Goal: Transaction & Acquisition: Subscribe to service/newsletter

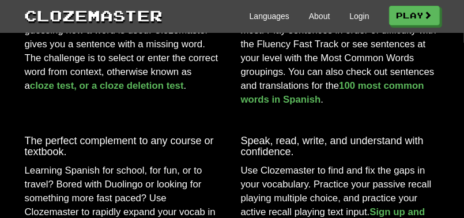
scroll to position [692, 0]
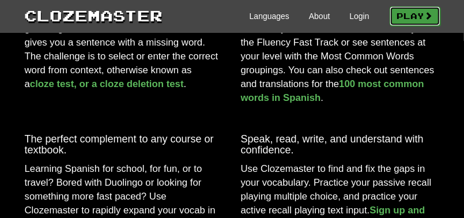
click at [309, 17] on span at bounding box center [429, 16] width 8 height 8
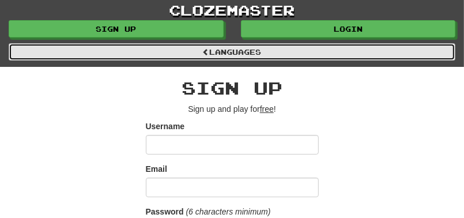
click at [312, 50] on link "Languages" at bounding box center [232, 51] width 447 height 17
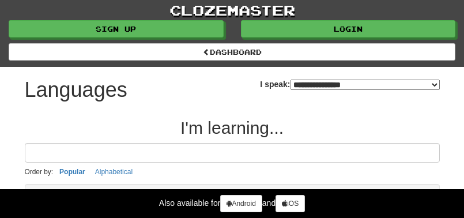
select select "*******"
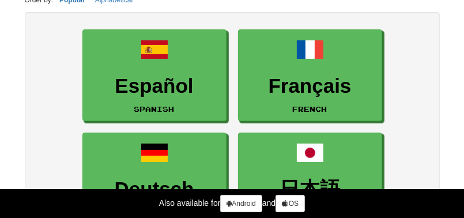
scroll to position [173, 0]
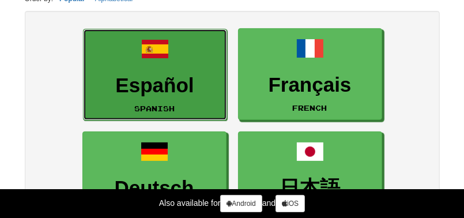
click at [125, 82] on h3 "Español" at bounding box center [154, 85] width 131 height 22
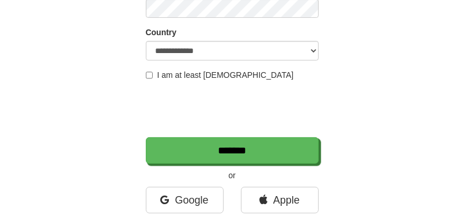
scroll to position [259, 0]
